Goal: Task Accomplishment & Management: Use online tool/utility

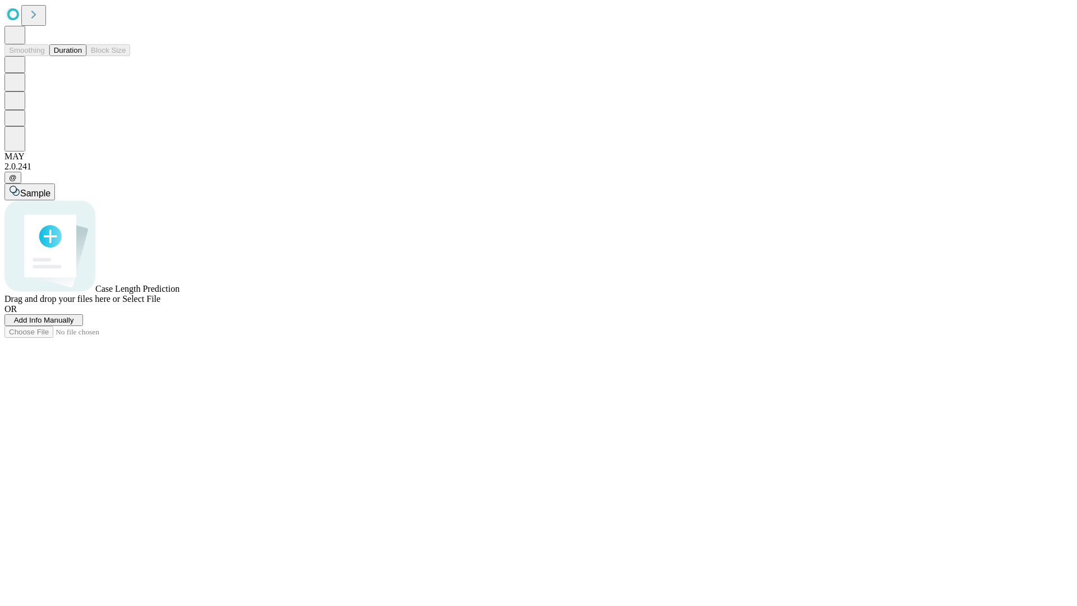
click at [82, 56] on button "Duration" at bounding box center [67, 50] width 37 height 12
click at [74, 324] on span "Add Info Manually" at bounding box center [44, 320] width 60 height 8
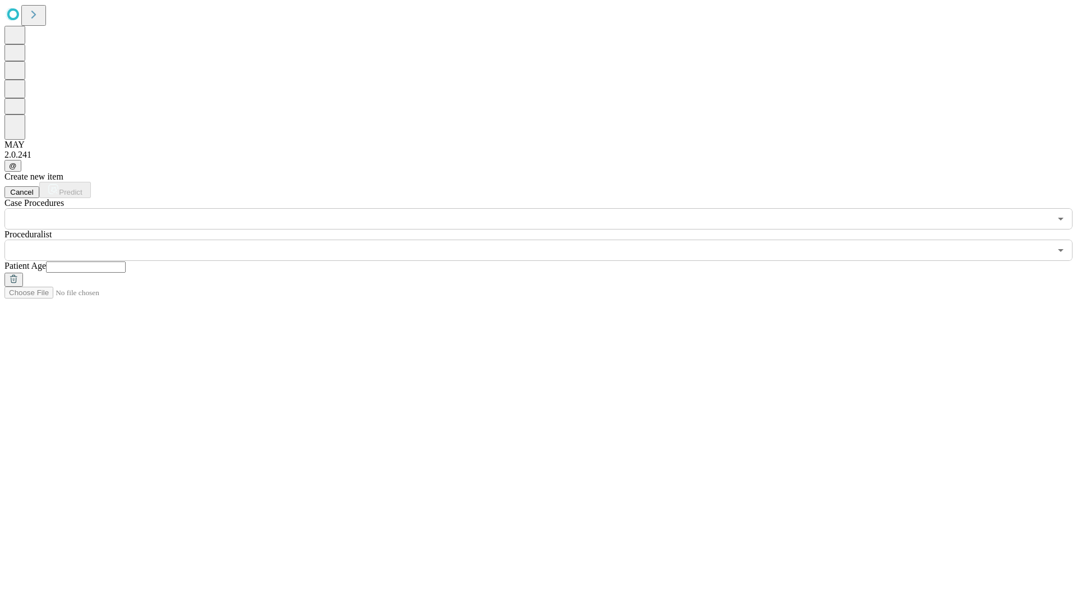
click at [126, 261] on input "text" at bounding box center [86, 266] width 80 height 11
type input "**"
click at [546, 239] on input "text" at bounding box center [527, 249] width 1046 height 21
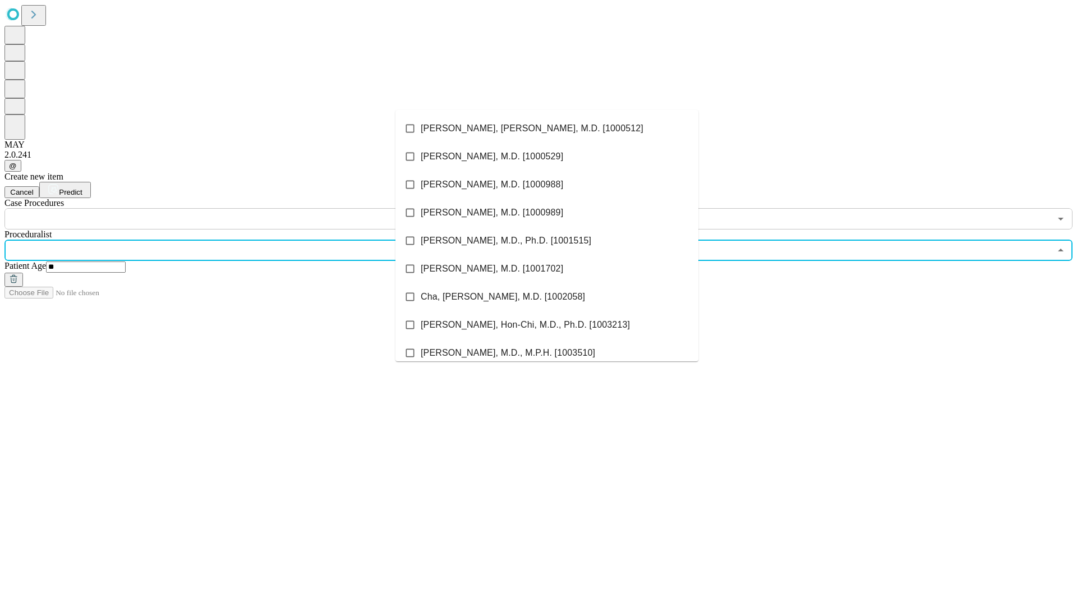
click at [547, 128] on li "[PERSON_NAME], [PERSON_NAME], M.D. [1000512]" at bounding box center [546, 128] width 303 height 28
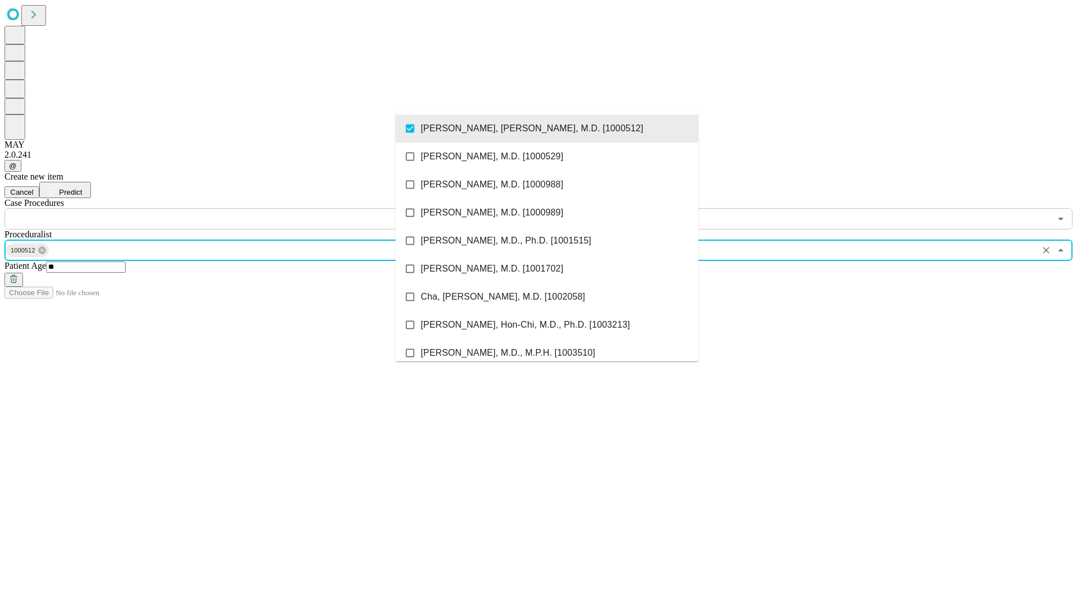
click at [236, 208] on input "text" at bounding box center [527, 218] width 1046 height 21
